Goal: Information Seeking & Learning: Learn about a topic

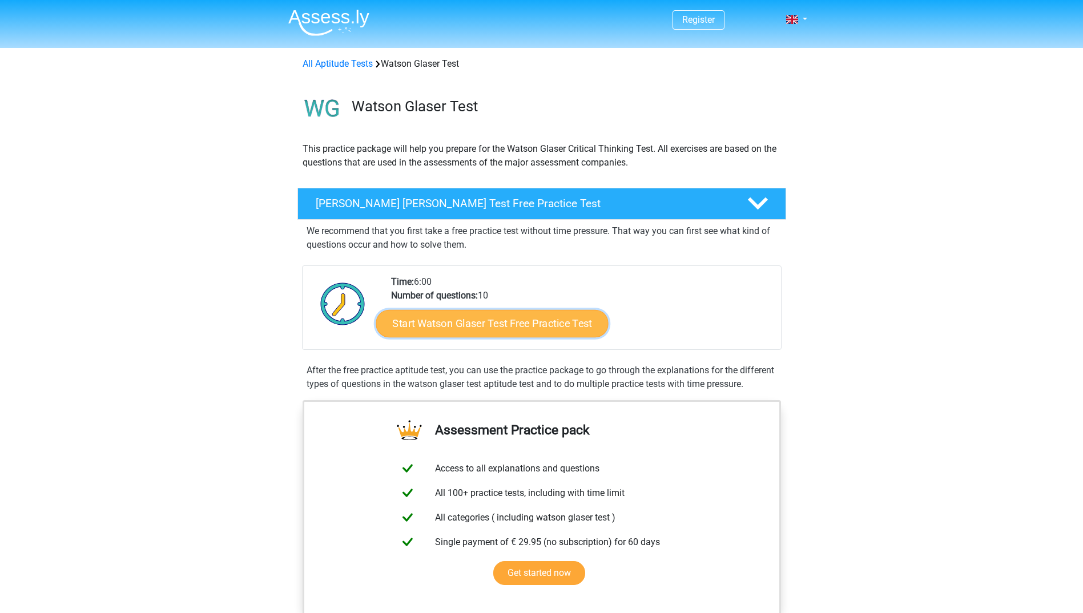
click at [474, 328] on link "Start Watson Glaser Test Free Practice Test" at bounding box center [492, 323] width 232 height 27
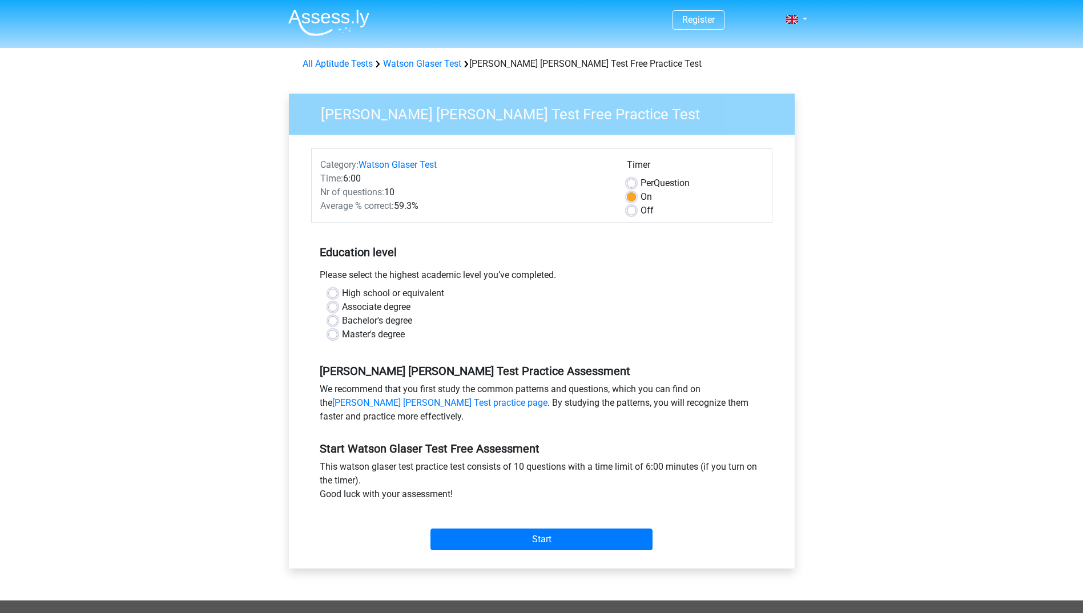
click at [342, 336] on label "Master's degree" at bounding box center [373, 335] width 63 height 14
click at [334, 336] on input "Master's degree" at bounding box center [332, 333] width 9 height 11
radio input "true"
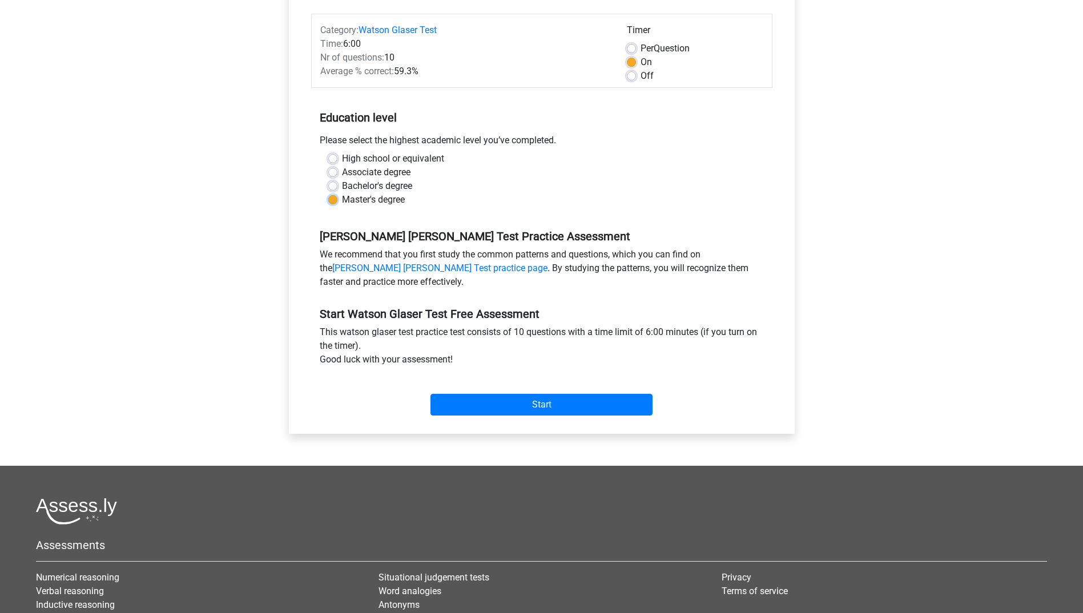
scroll to position [114, 0]
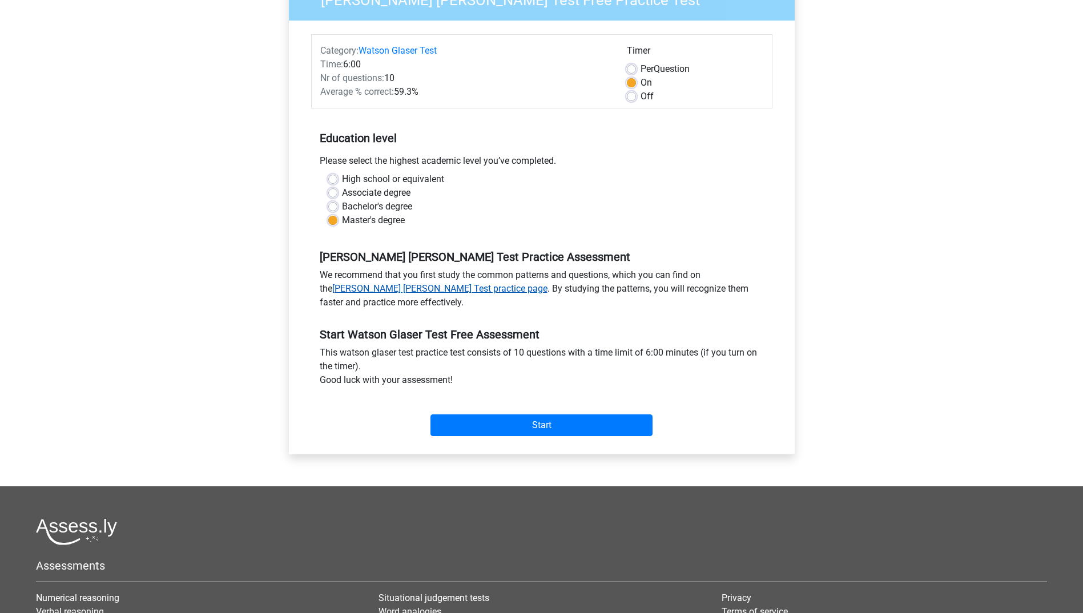
click at [371, 288] on link "Watson Glaser Test practice page" at bounding box center [439, 288] width 215 height 11
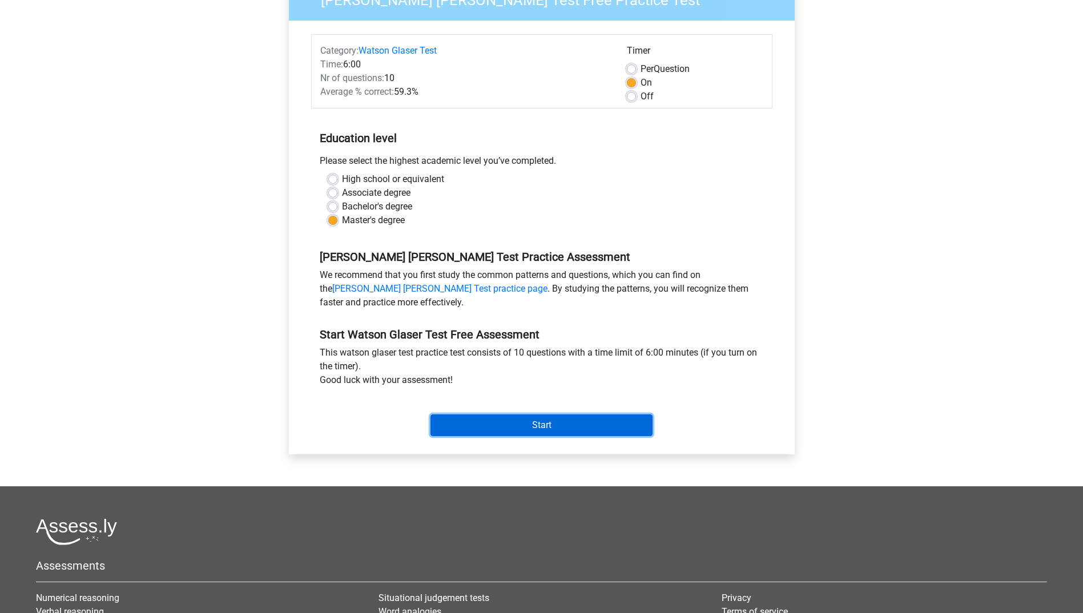
click at [532, 426] on input "Start" at bounding box center [541, 425] width 222 height 22
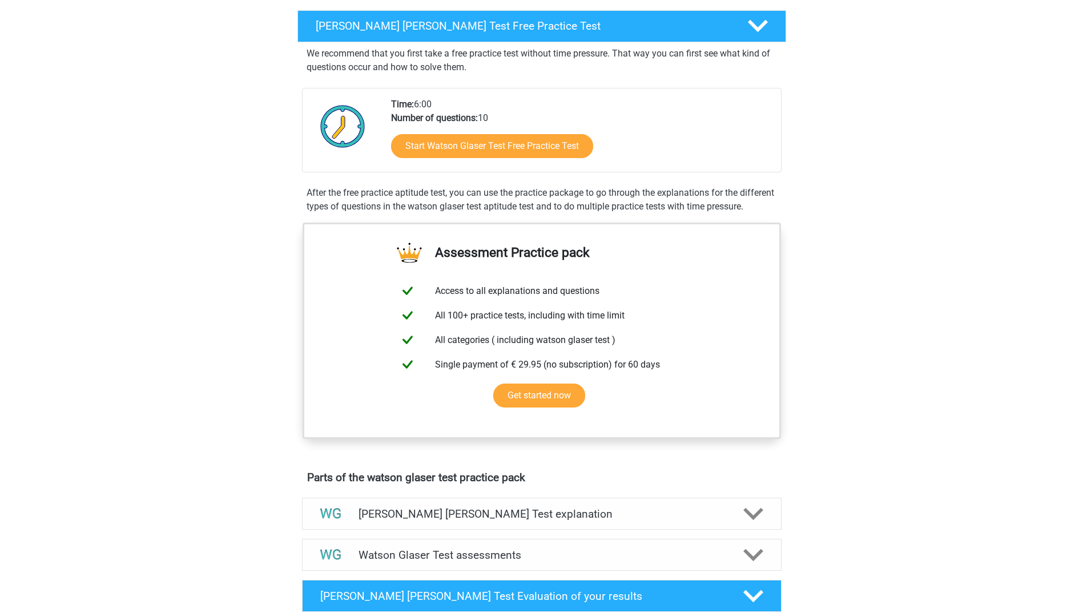
scroll to position [171, 0]
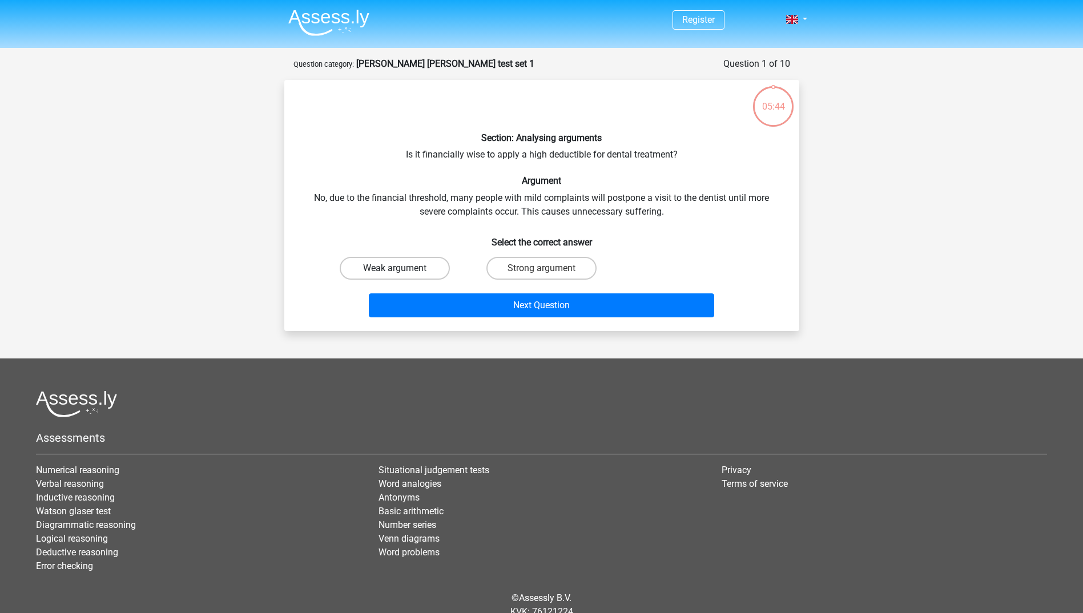
click at [386, 265] on label "Weak argument" at bounding box center [395, 268] width 110 height 23
click at [394, 268] on input "Weak argument" at bounding box center [397, 271] width 7 height 7
radio input "true"
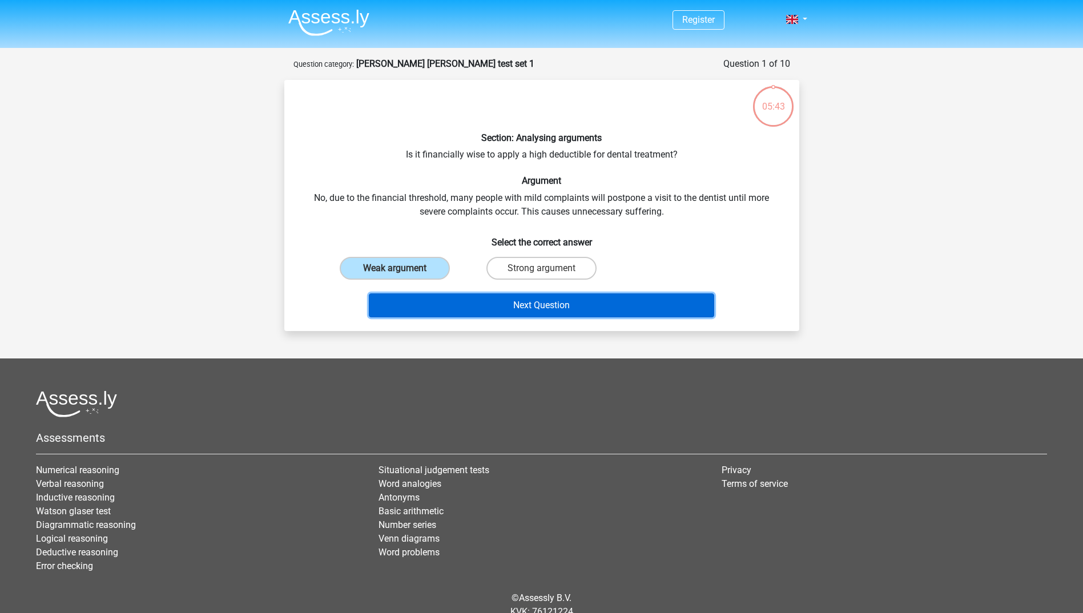
click at [535, 300] on button "Next Question" at bounding box center [541, 305] width 345 height 24
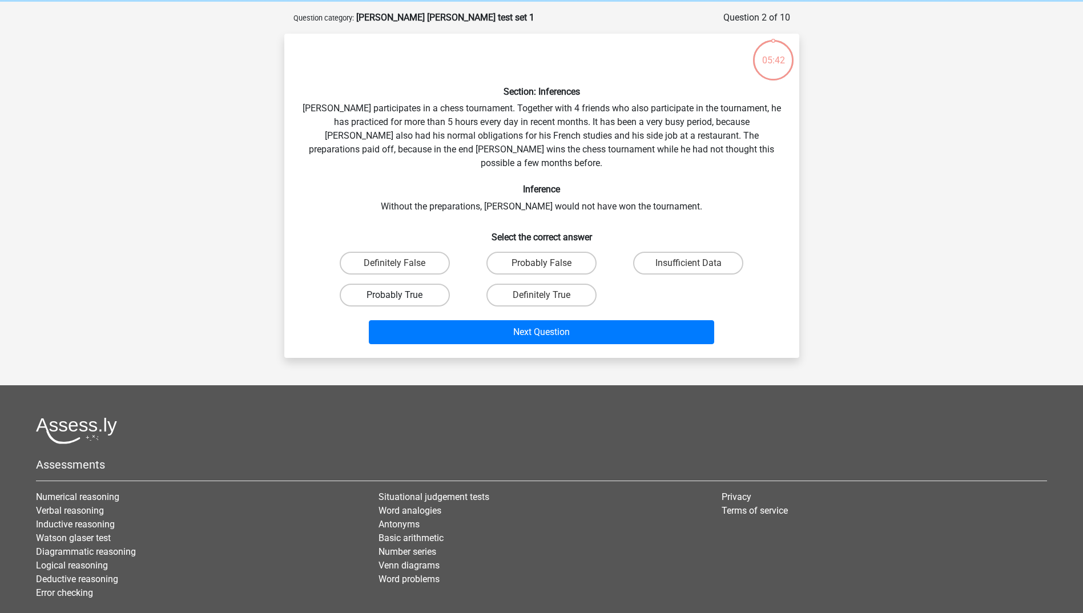
scroll to position [57, 0]
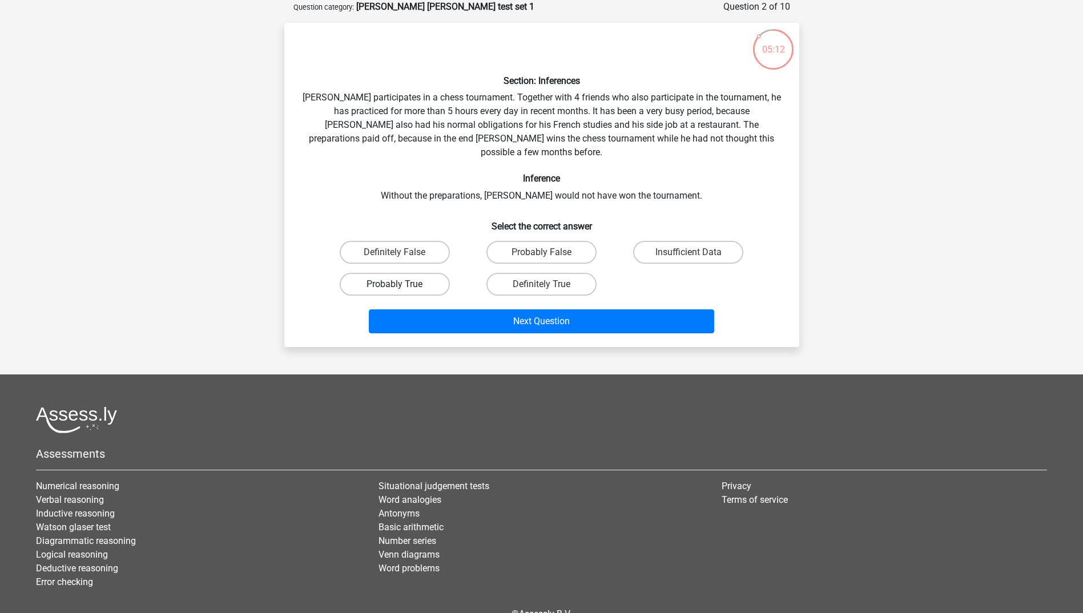
click at [403, 273] on label "Probably True" at bounding box center [395, 284] width 110 height 23
click at [402, 284] on input "Probably True" at bounding box center [397, 287] width 7 height 7
radio input "true"
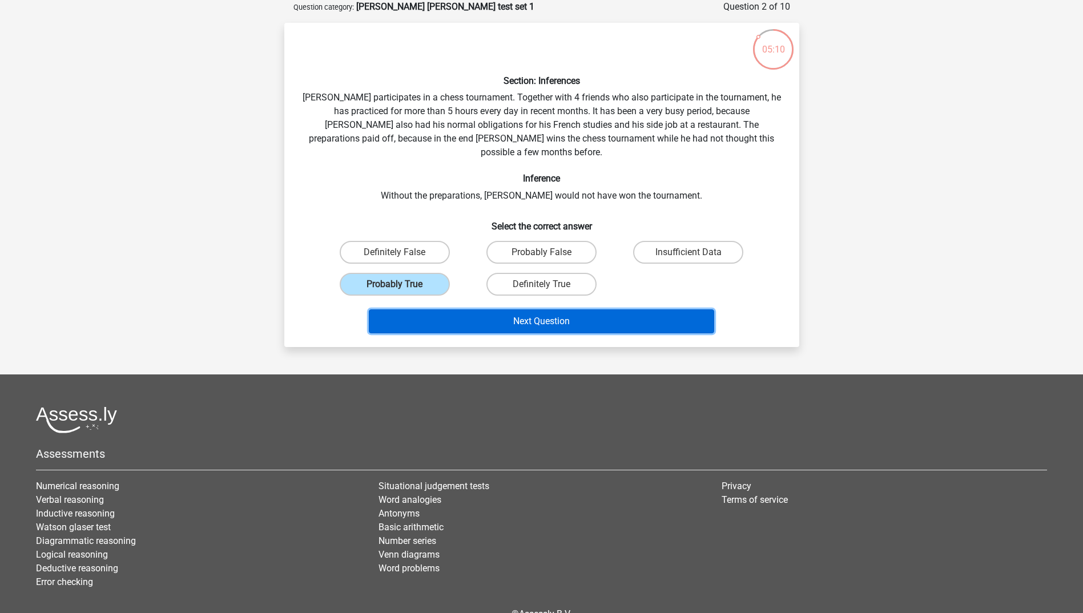
click at [535, 309] on button "Next Question" at bounding box center [541, 321] width 345 height 24
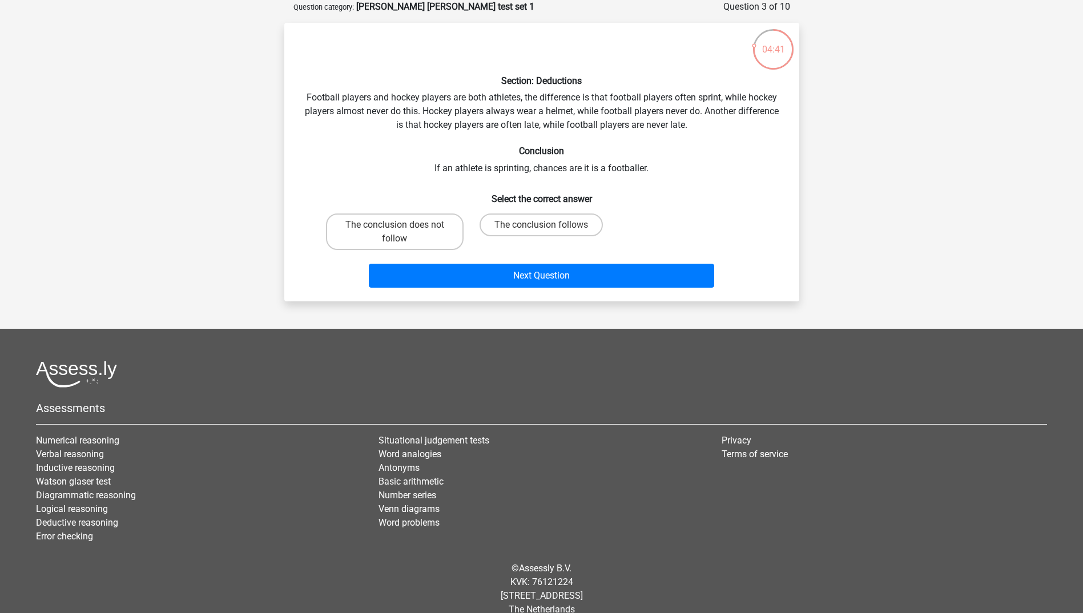
click at [544, 225] on input "The conclusion follows" at bounding box center [544, 228] width 7 height 7
radio input "true"
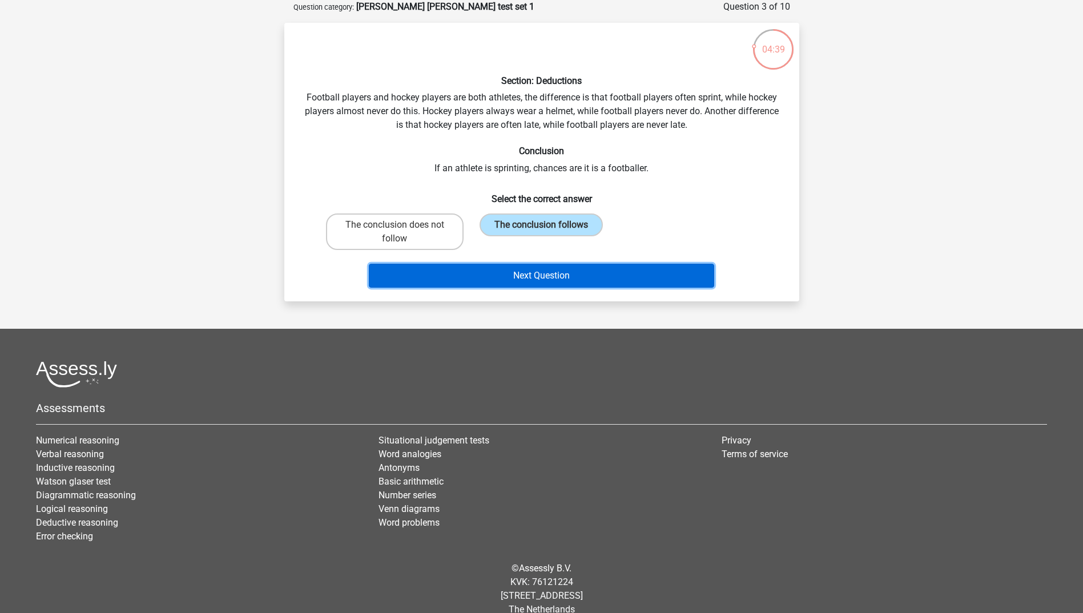
click at [551, 277] on button "Next Question" at bounding box center [541, 276] width 345 height 24
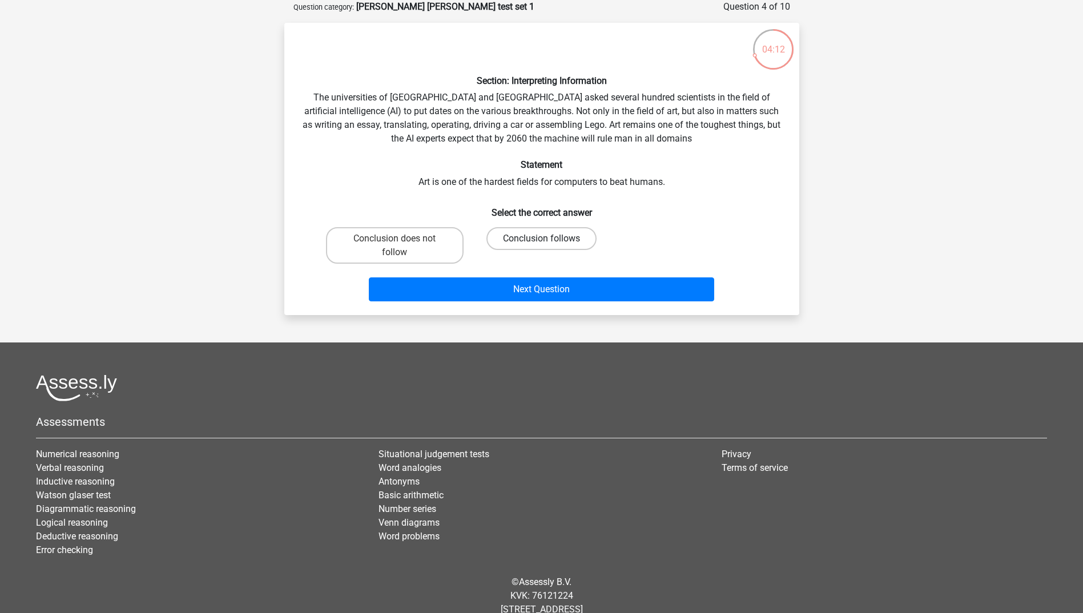
click at [532, 239] on label "Conclusion follows" at bounding box center [541, 238] width 110 height 23
click at [541, 239] on input "Conclusion follows" at bounding box center [544, 242] width 7 height 7
radio input "true"
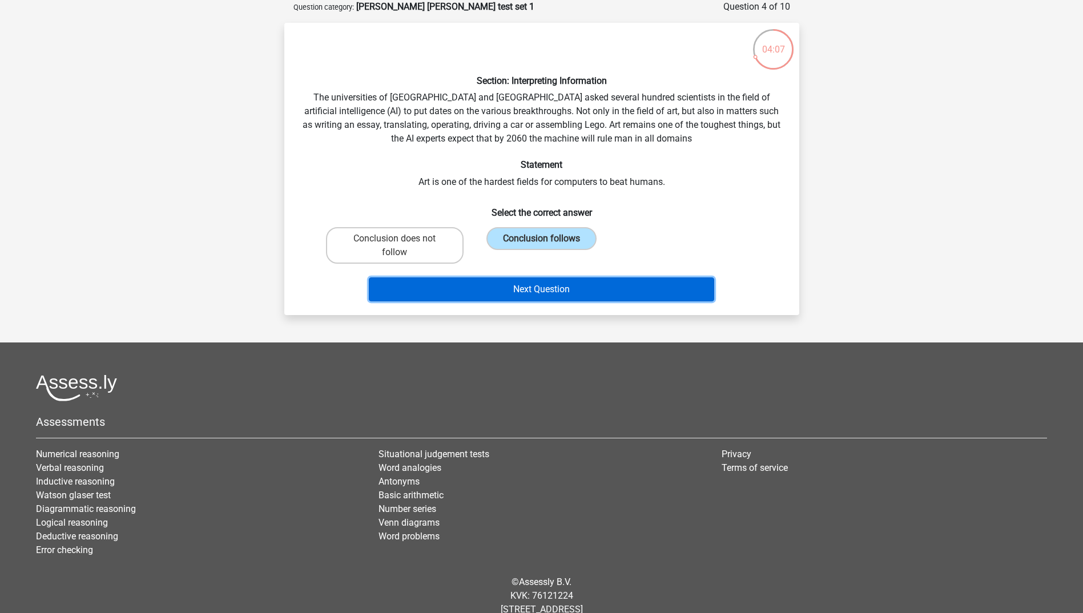
click at [547, 289] on button "Next Question" at bounding box center [541, 289] width 345 height 24
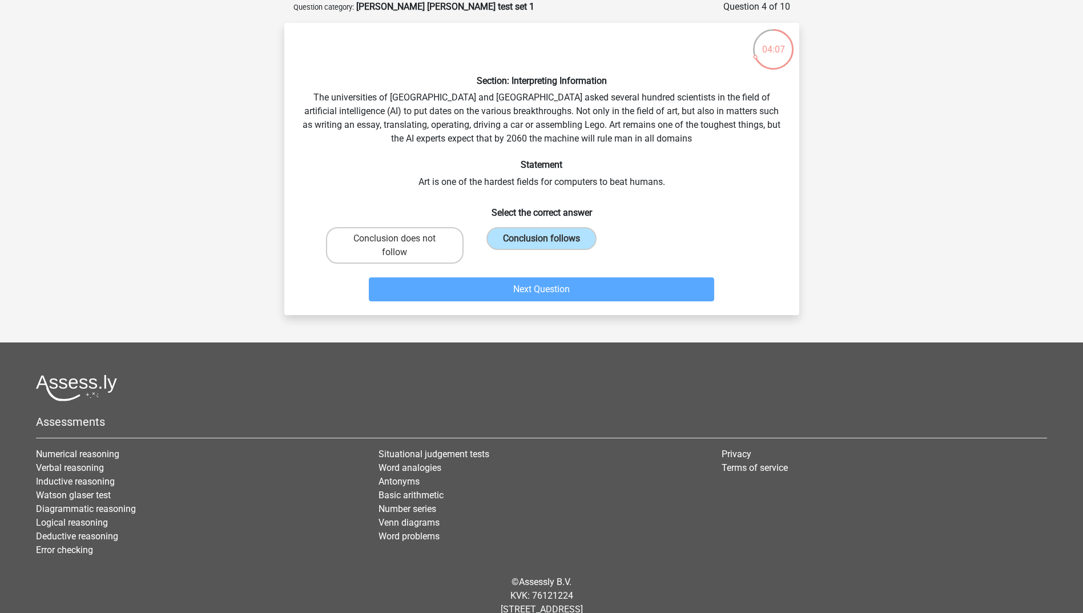
scroll to position [33, 0]
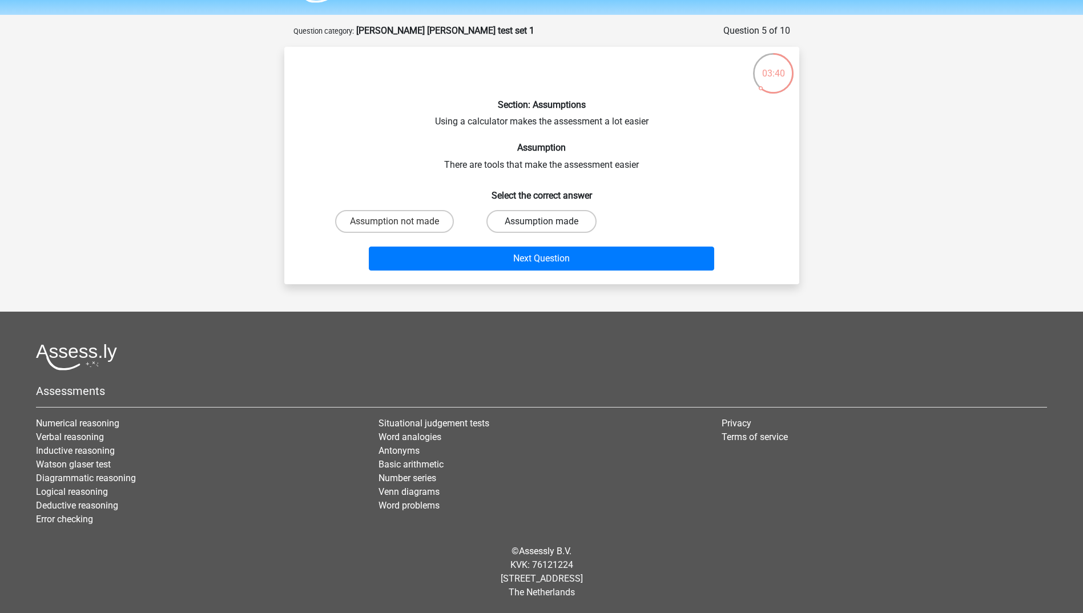
click at [533, 218] on label "Assumption made" at bounding box center [541, 221] width 110 height 23
click at [541, 221] on input "Assumption made" at bounding box center [544, 224] width 7 height 7
radio input "true"
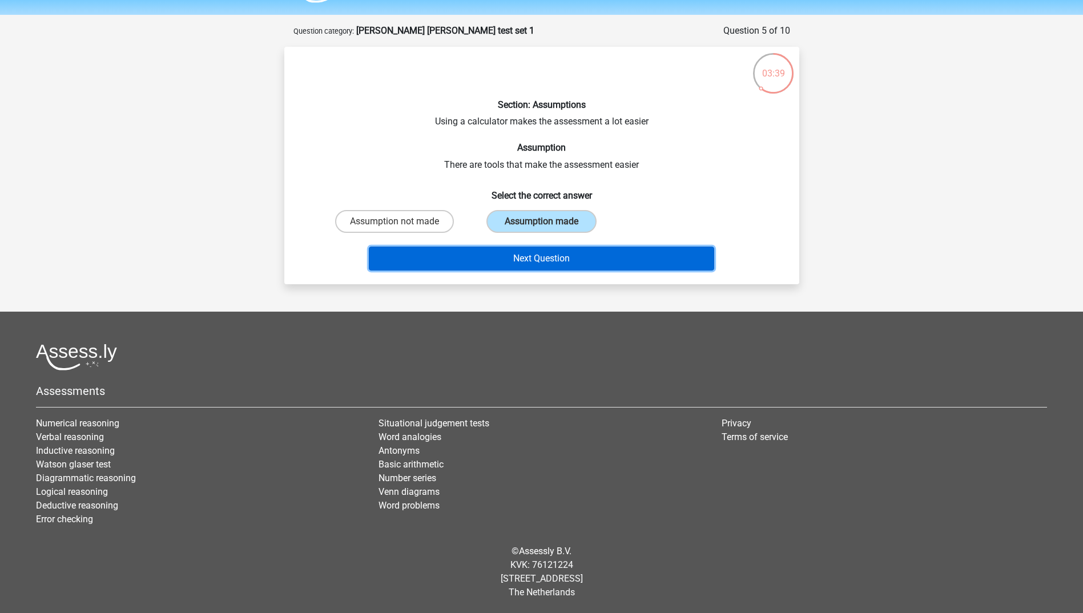
click at [539, 257] on button "Next Question" at bounding box center [541, 259] width 345 height 24
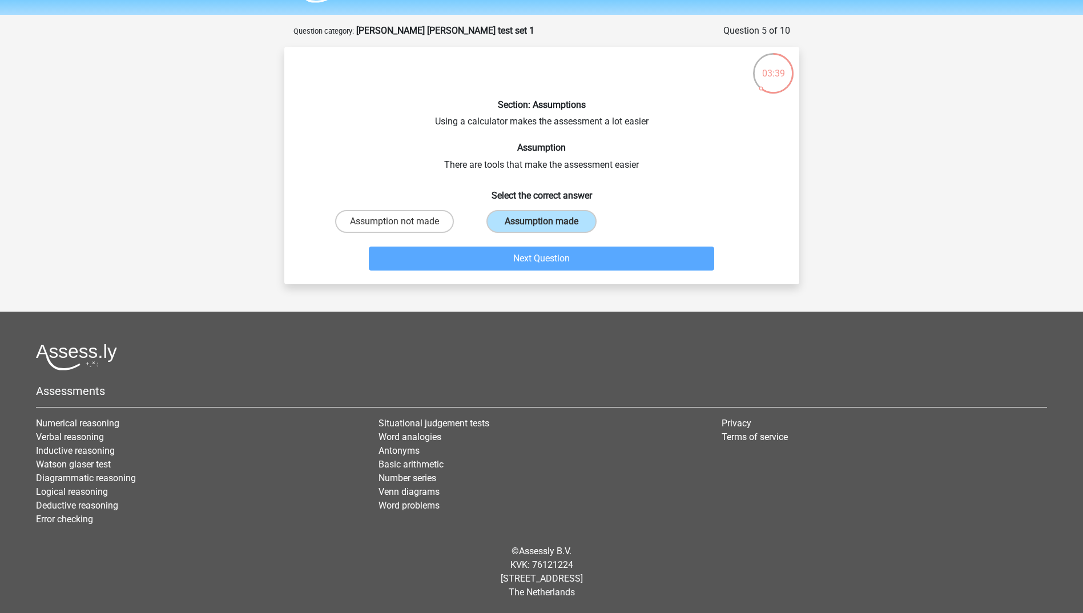
scroll to position [57, 0]
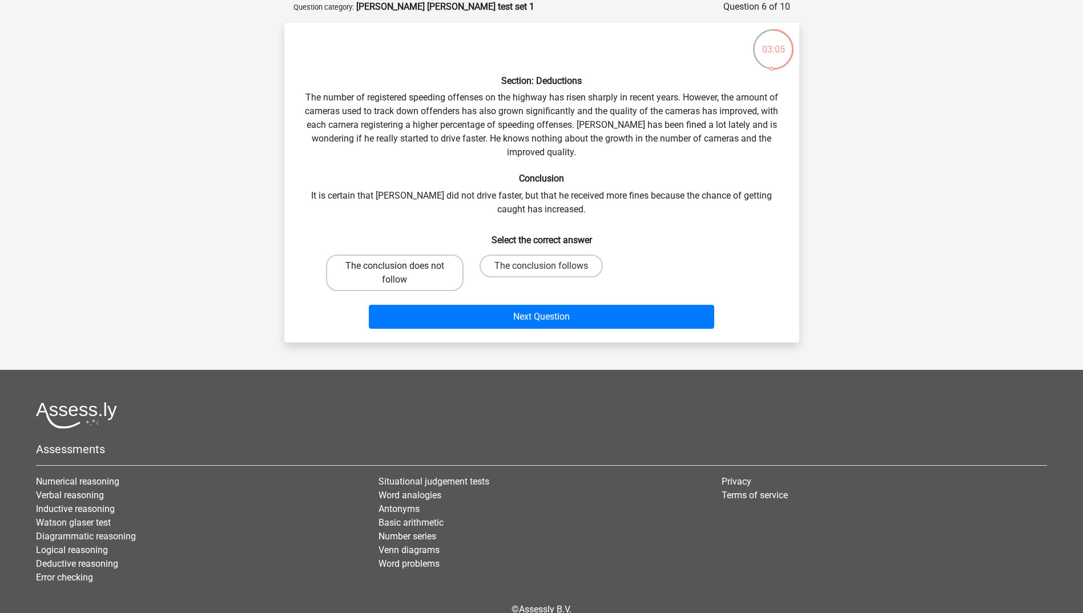
click at [392, 267] on label "The conclusion does not follow" at bounding box center [395, 273] width 138 height 37
click at [394, 267] on input "The conclusion does not follow" at bounding box center [397, 269] width 7 height 7
radio input "true"
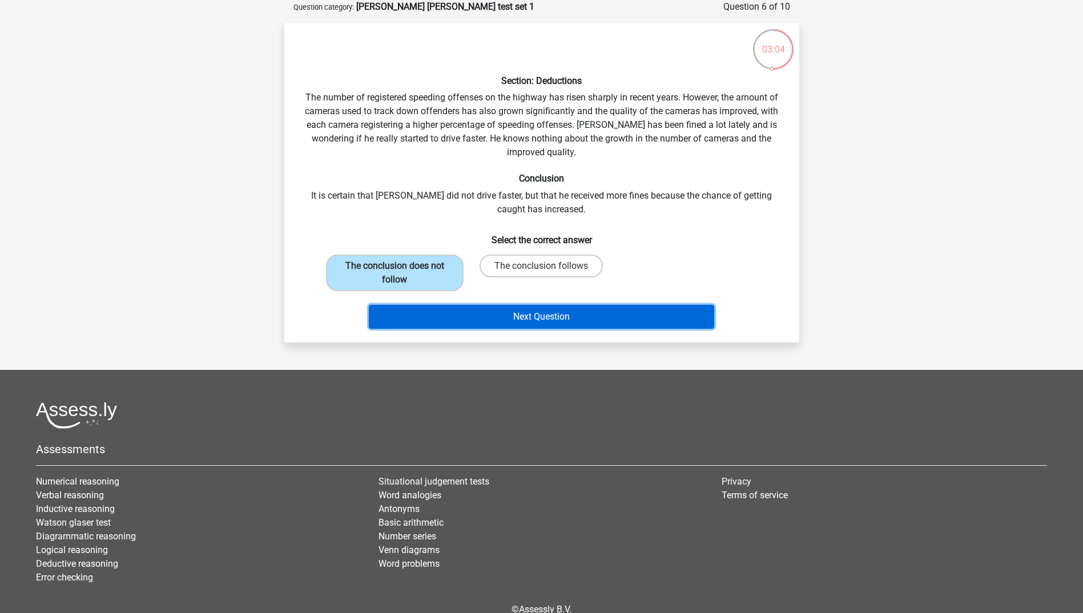
click at [537, 313] on button "Next Question" at bounding box center [541, 317] width 345 height 24
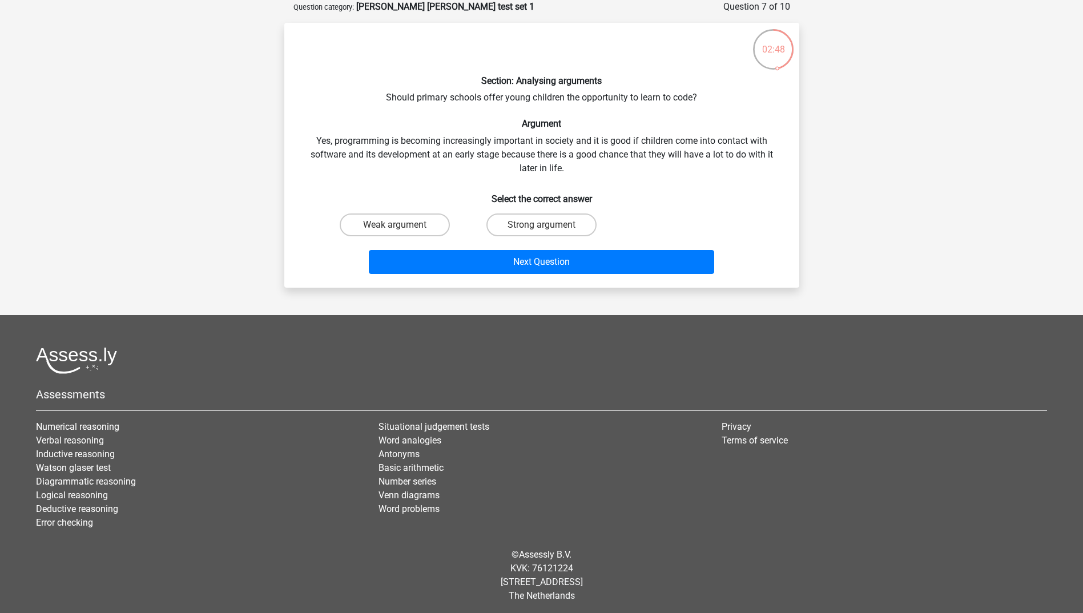
click at [544, 225] on input "Strong argument" at bounding box center [544, 228] width 7 height 7
radio input "true"
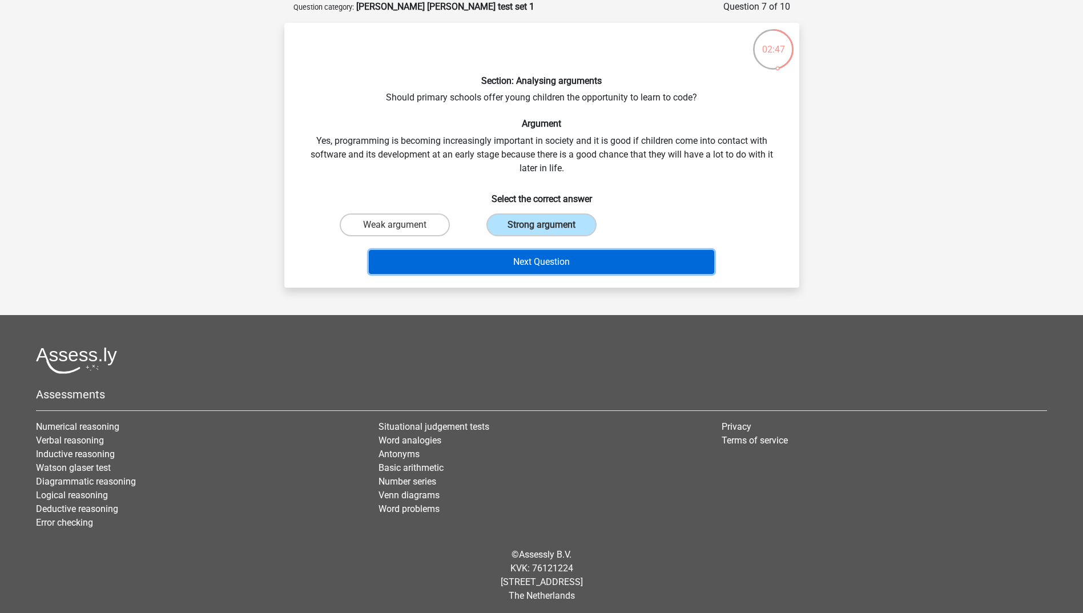
click at [538, 257] on button "Next Question" at bounding box center [541, 262] width 345 height 24
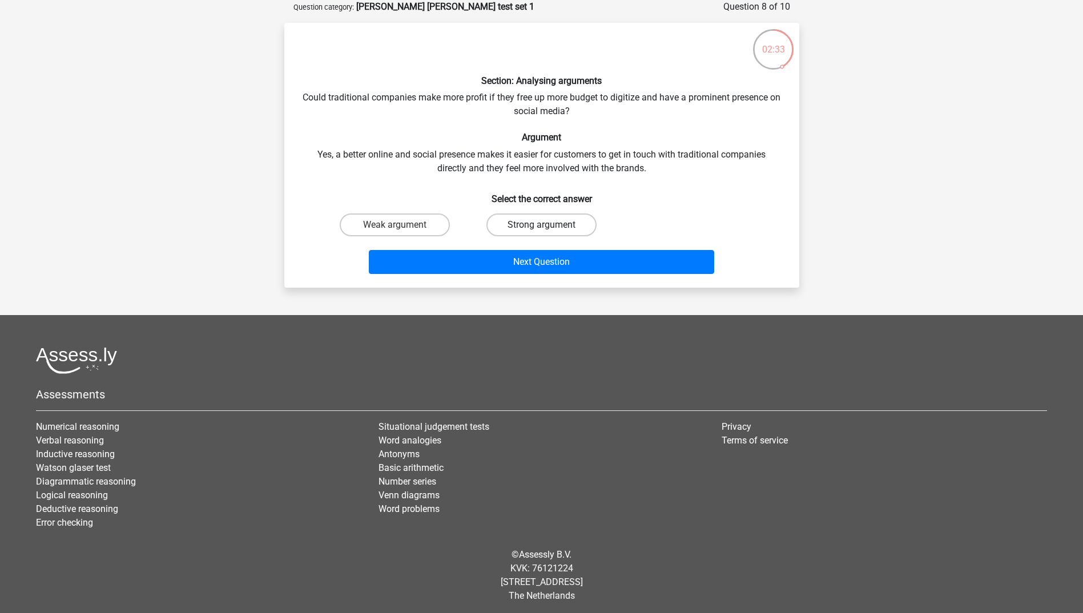
click at [509, 223] on label "Strong argument" at bounding box center [541, 224] width 110 height 23
click at [541, 225] on input "Strong argument" at bounding box center [544, 228] width 7 height 7
radio input "true"
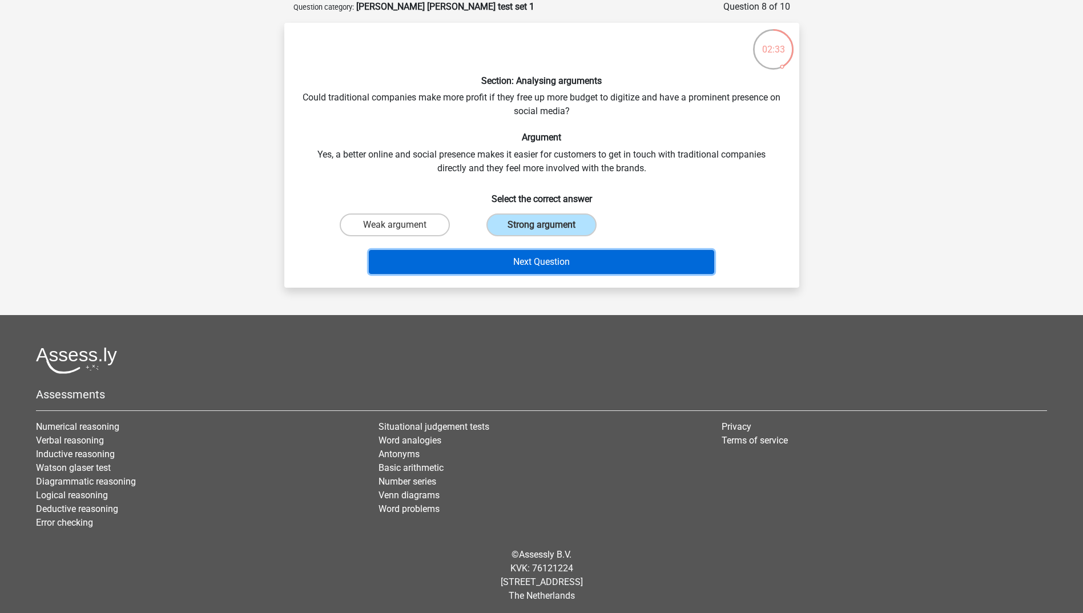
click at [555, 260] on button "Next Question" at bounding box center [541, 262] width 345 height 24
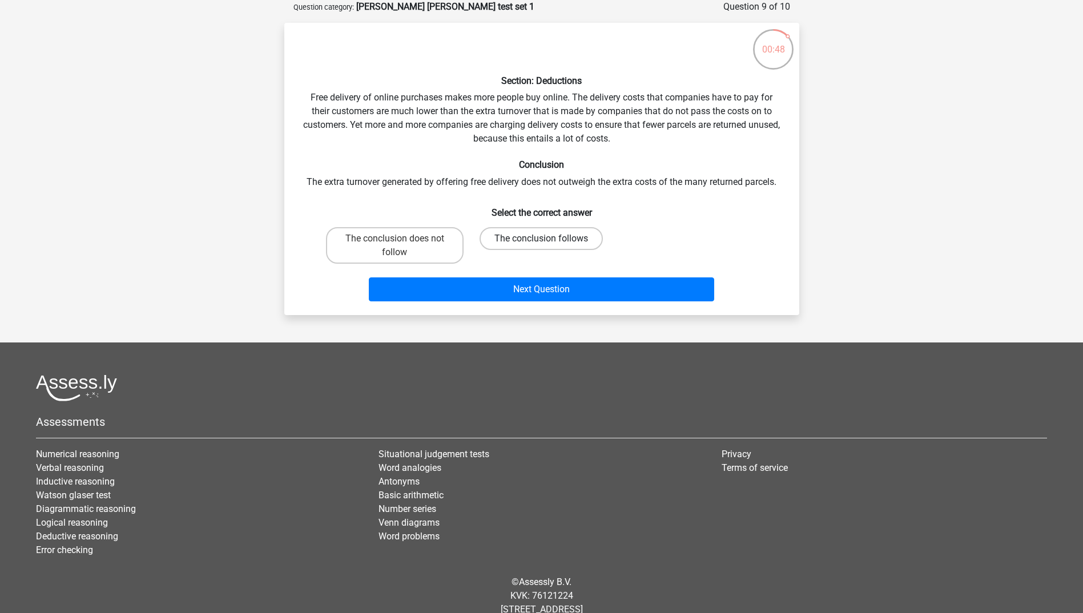
click at [546, 237] on label "The conclusion follows" at bounding box center [540, 238] width 123 height 23
click at [546, 239] on input "The conclusion follows" at bounding box center [544, 242] width 7 height 7
radio input "true"
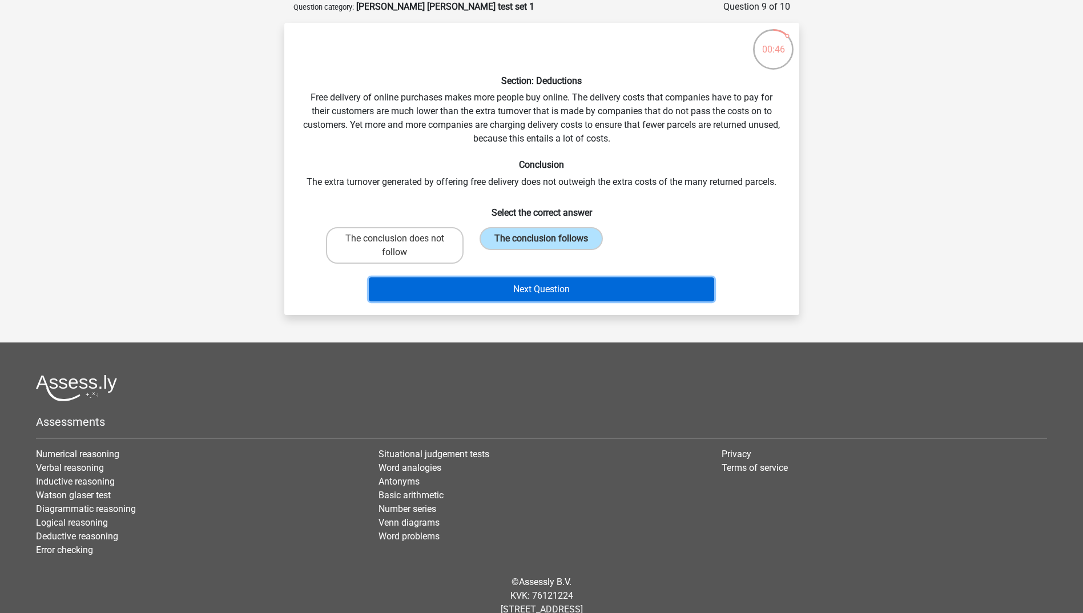
click at [543, 287] on button "Next Question" at bounding box center [541, 289] width 345 height 24
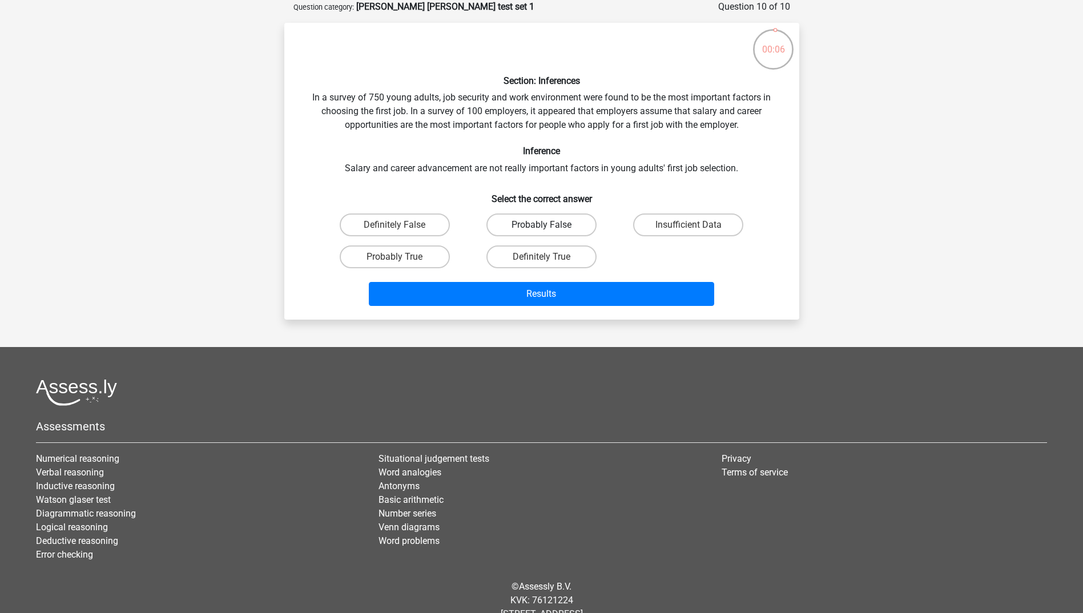
click at [545, 224] on label "Probably False" at bounding box center [541, 224] width 110 height 23
click at [545, 225] on input "Probably False" at bounding box center [544, 228] width 7 height 7
radio input "true"
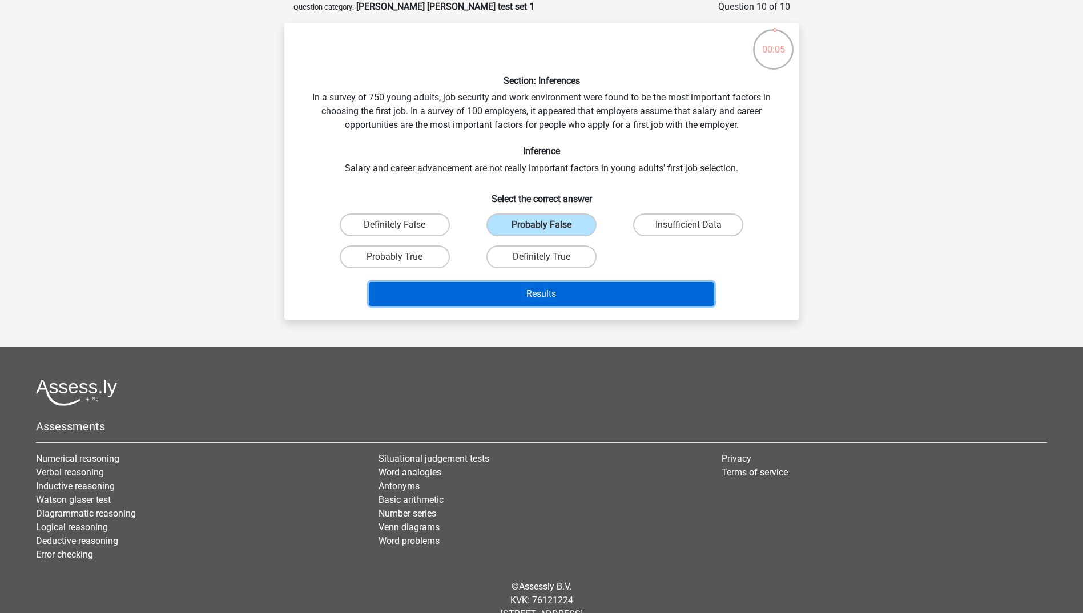
click at [545, 293] on button "Results" at bounding box center [541, 294] width 345 height 24
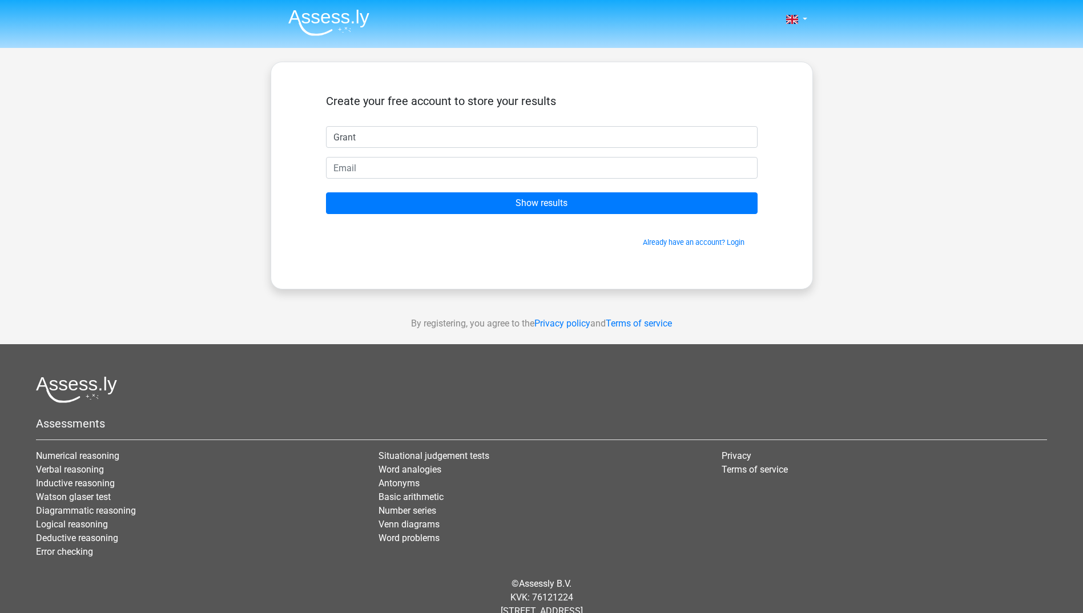
type input "Grant"
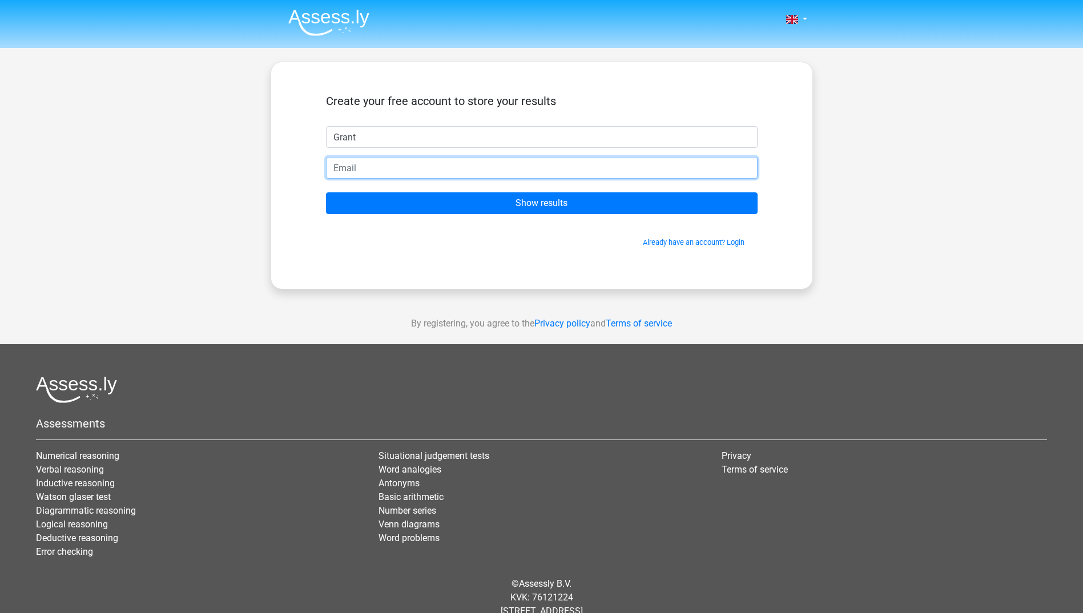
click at [403, 164] on input "email" at bounding box center [541, 168] width 431 height 22
type input "[EMAIL_ADDRESS][PERSON_NAME][DOMAIN_NAME]"
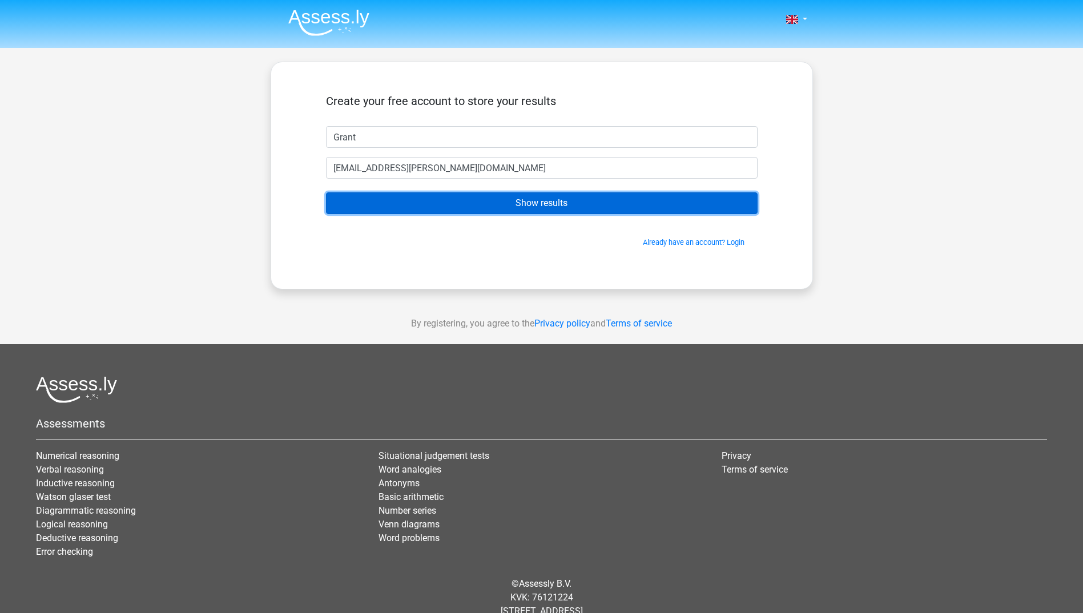
click at [545, 203] on input "Show results" at bounding box center [541, 203] width 431 height 22
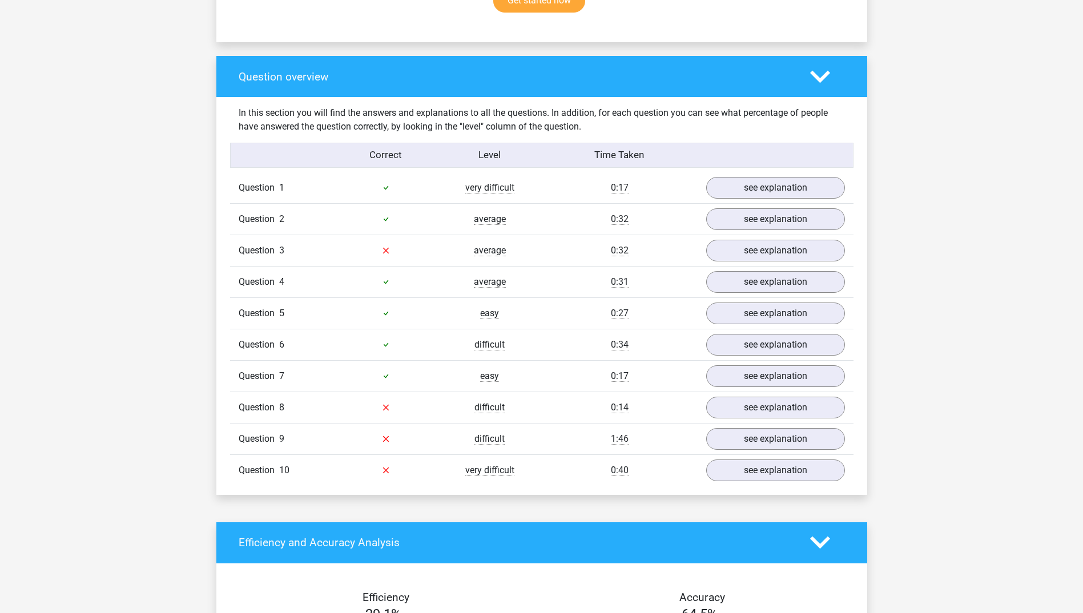
scroll to position [799, 0]
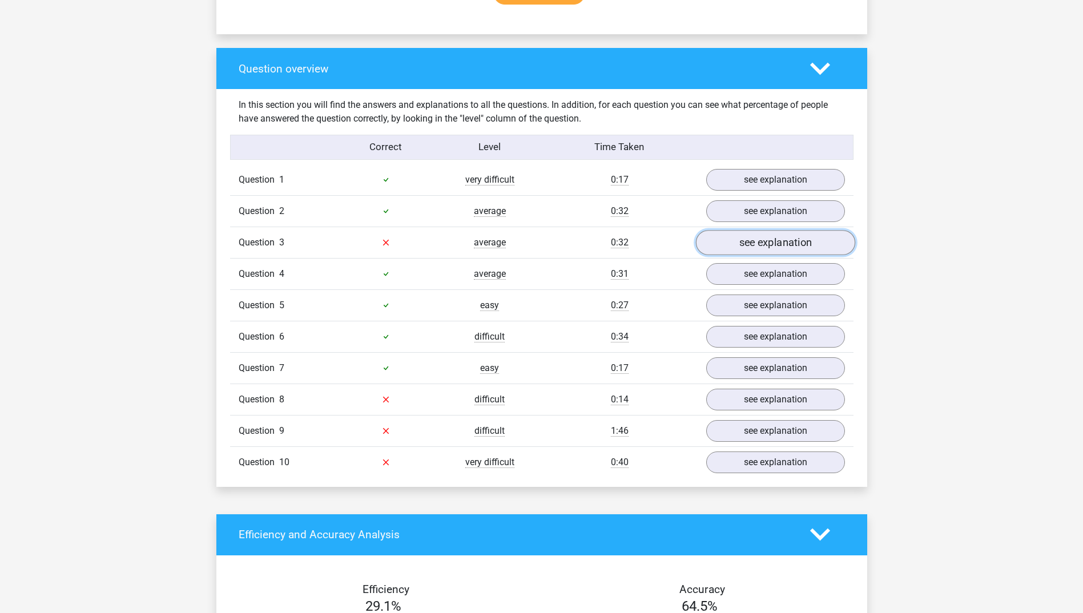
click at [763, 241] on link "see explanation" at bounding box center [774, 242] width 159 height 25
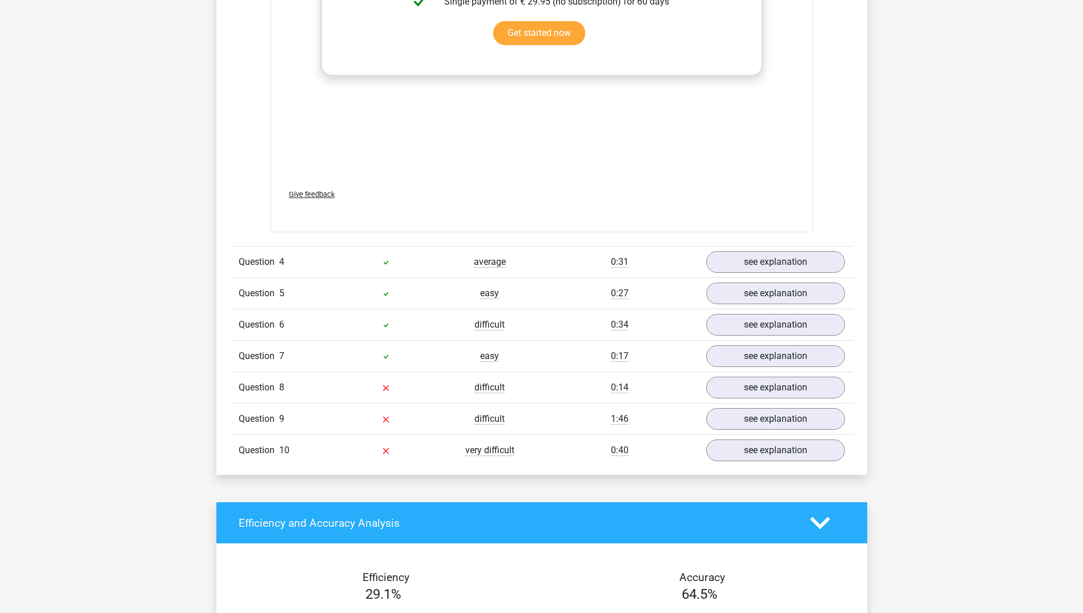
scroll to position [1427, 0]
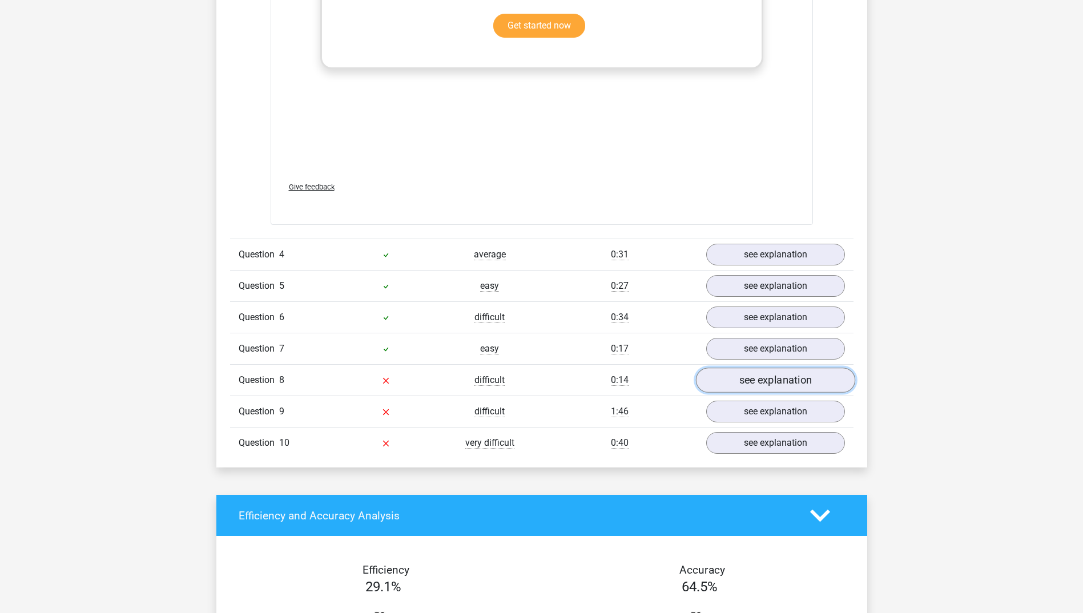
click at [769, 381] on link "see explanation" at bounding box center [774, 380] width 159 height 25
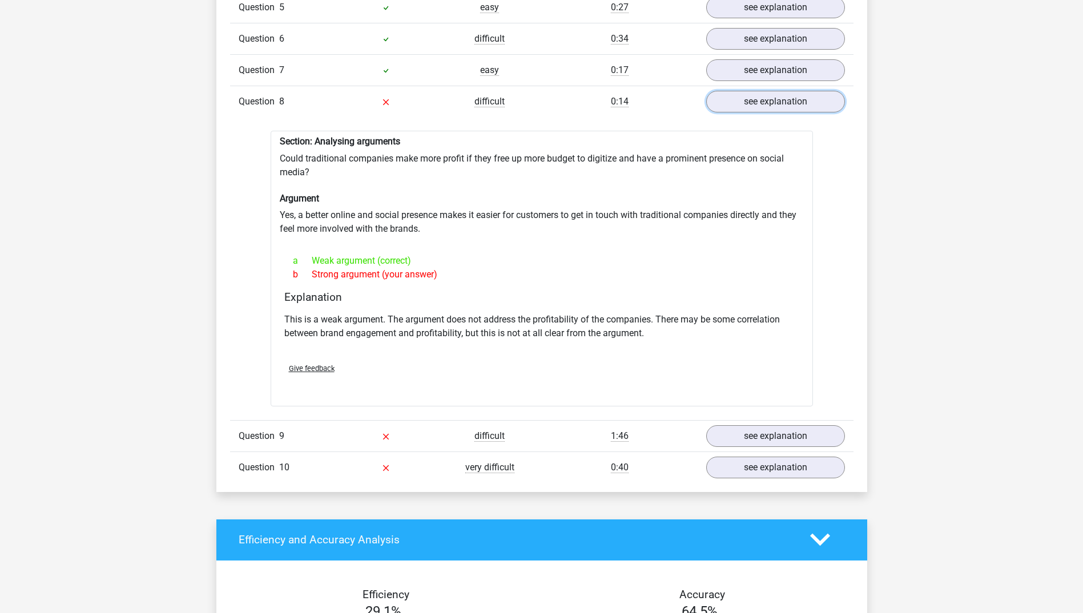
scroll to position [1712, 0]
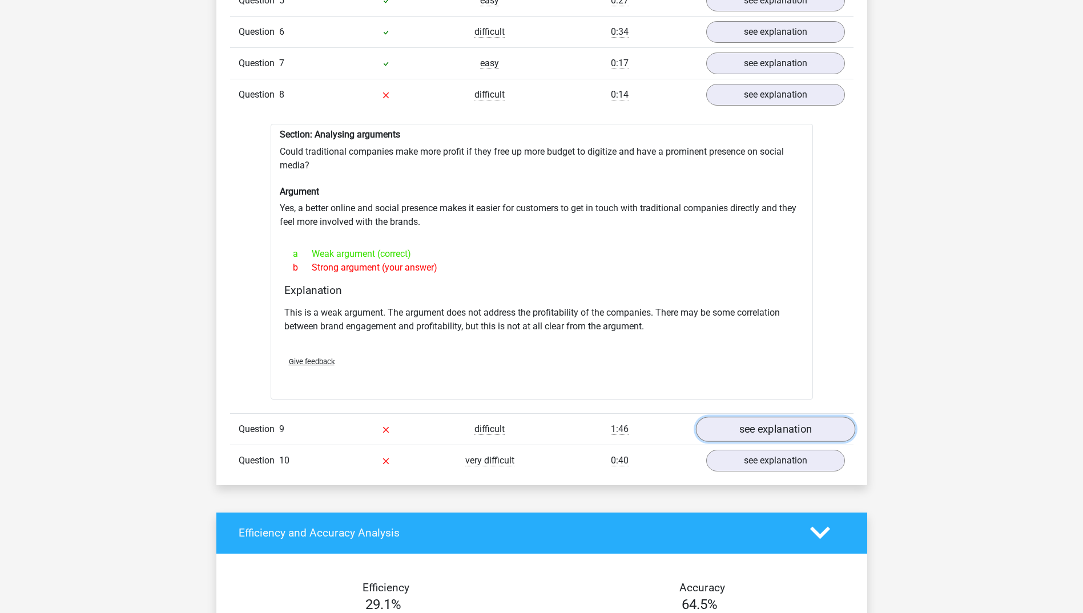
click at [788, 425] on link "see explanation" at bounding box center [774, 429] width 159 height 25
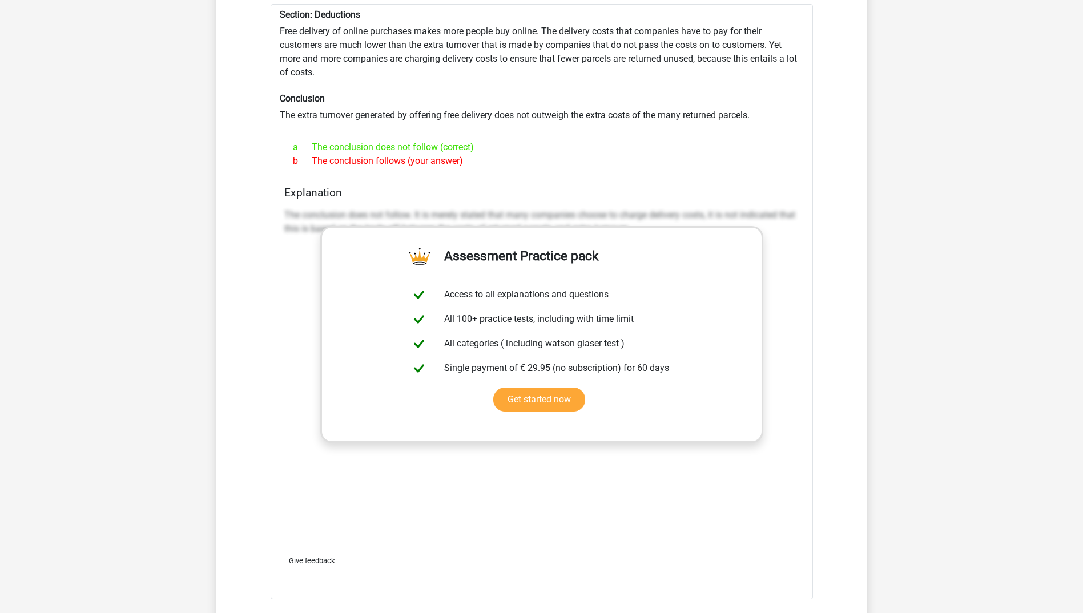
scroll to position [2511, 0]
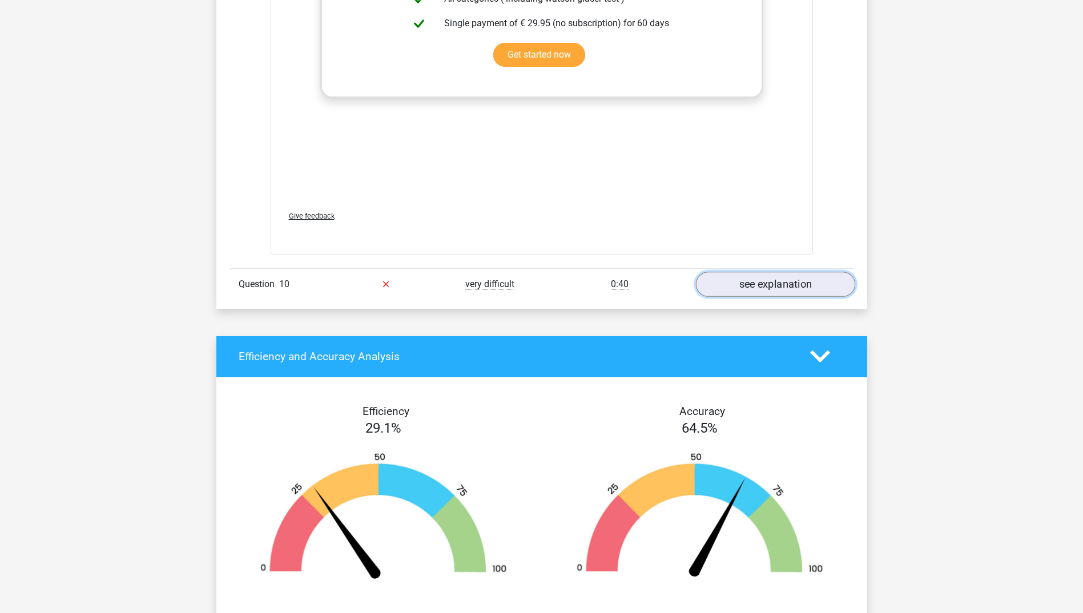
click at [754, 285] on link "see explanation" at bounding box center [774, 284] width 159 height 25
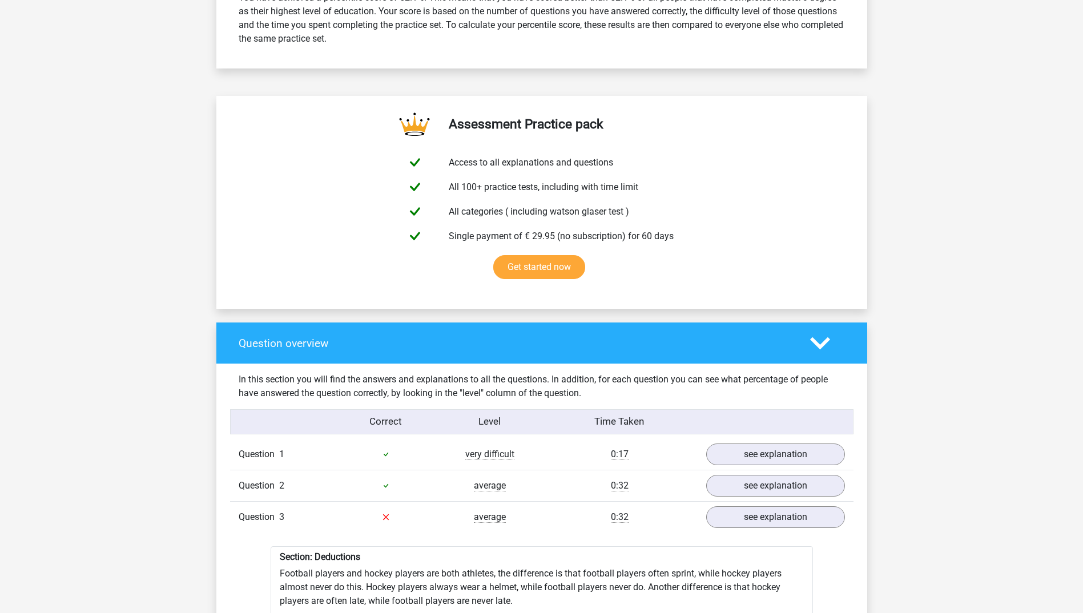
scroll to position [0, 0]
